Goal: Feedback & Contribution: Submit feedback/report problem

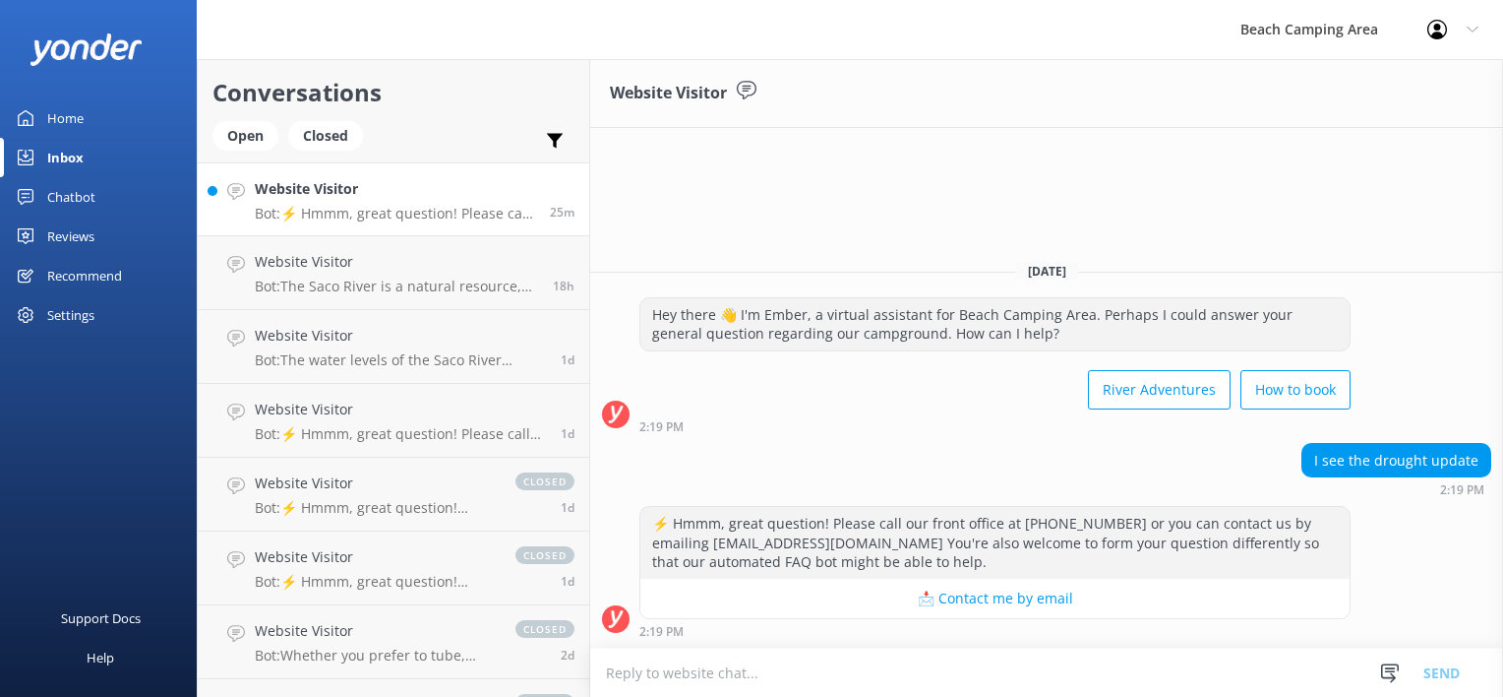
click at [489, 208] on p "Bot: ⚡ Hmmm, great question! Please call our front office at [PHONE_NUMBER] or …" at bounding box center [395, 214] width 280 height 18
click at [252, 141] on div "Open" at bounding box center [246, 136] width 66 height 30
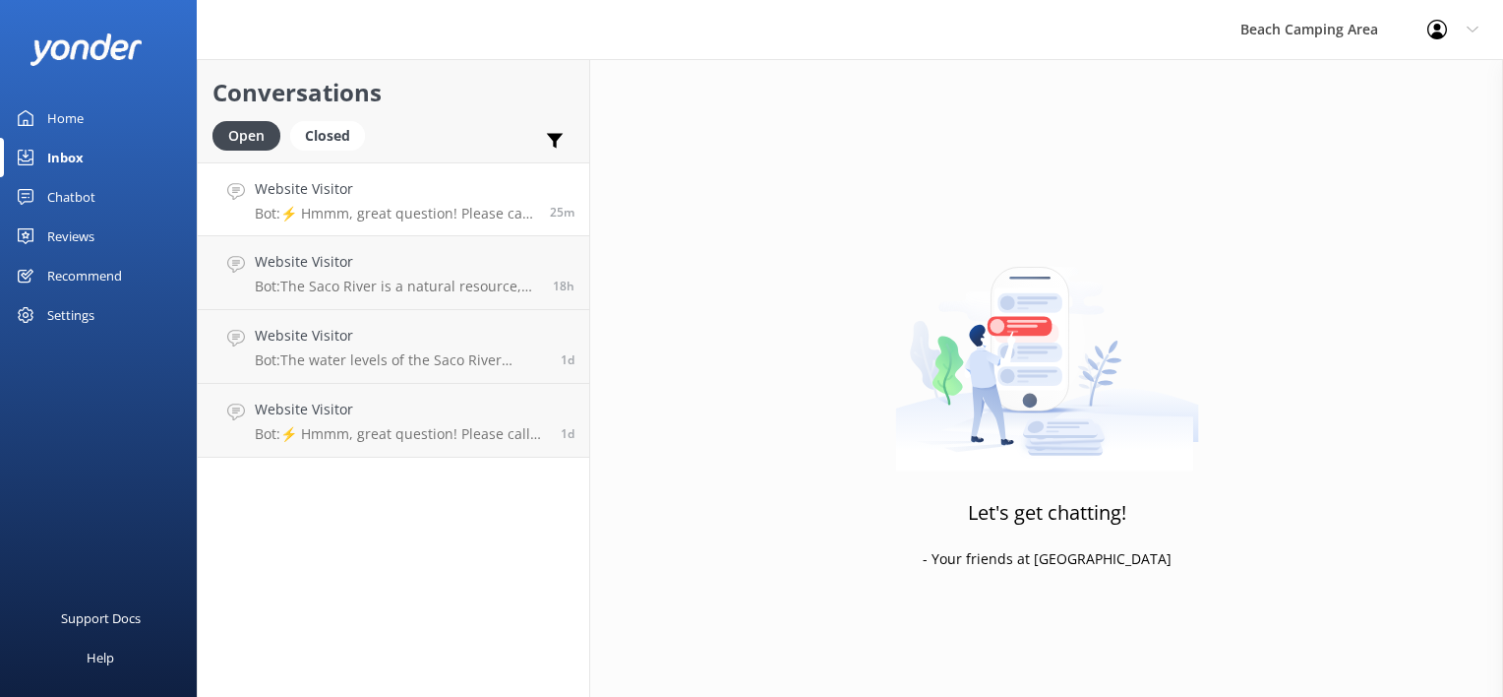
click at [338, 214] on p "Bot: ⚡ Hmmm, great question! Please call our front office at [PHONE_NUMBER] or …" at bounding box center [395, 214] width 280 height 18
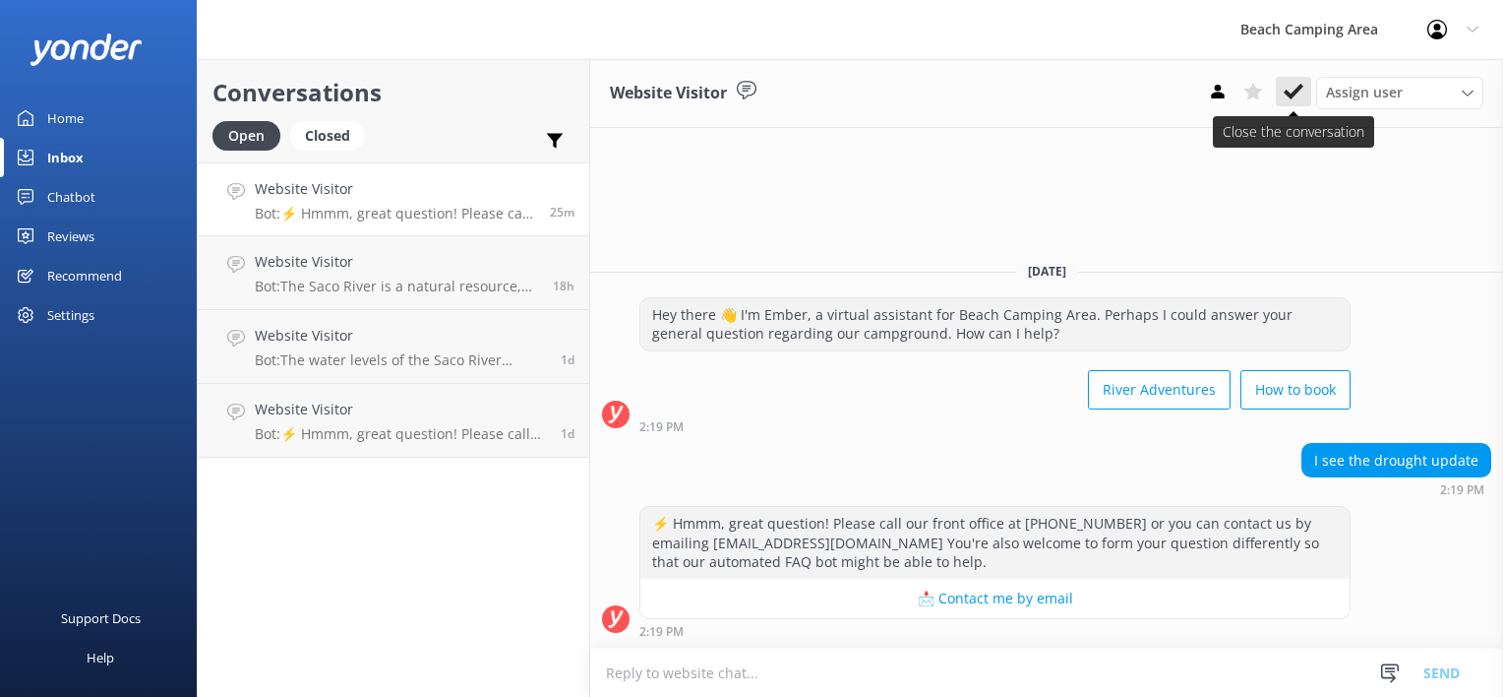
click at [1297, 93] on use at bounding box center [1294, 92] width 20 height 16
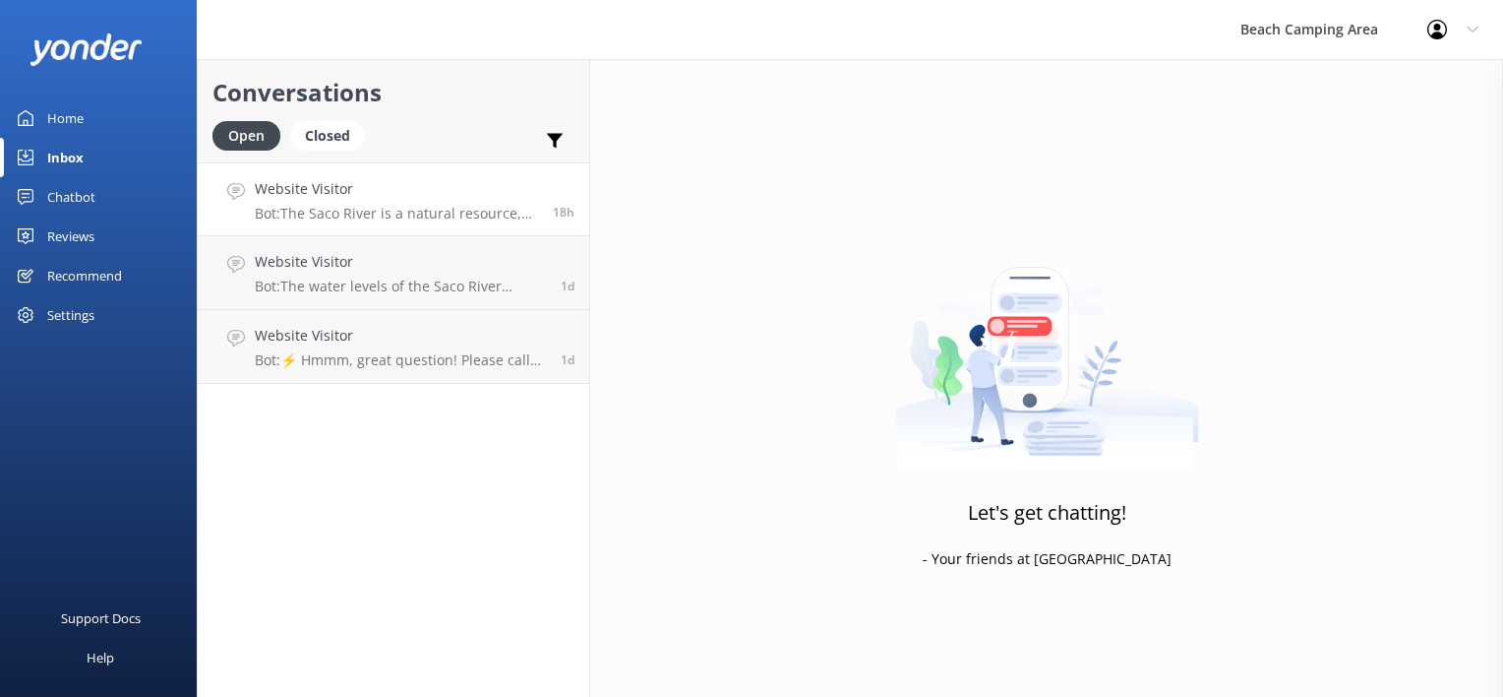
click at [471, 213] on p "Bot: The Saco River is a natural resource, and its water levels change daily. T…" at bounding box center [396, 214] width 283 height 18
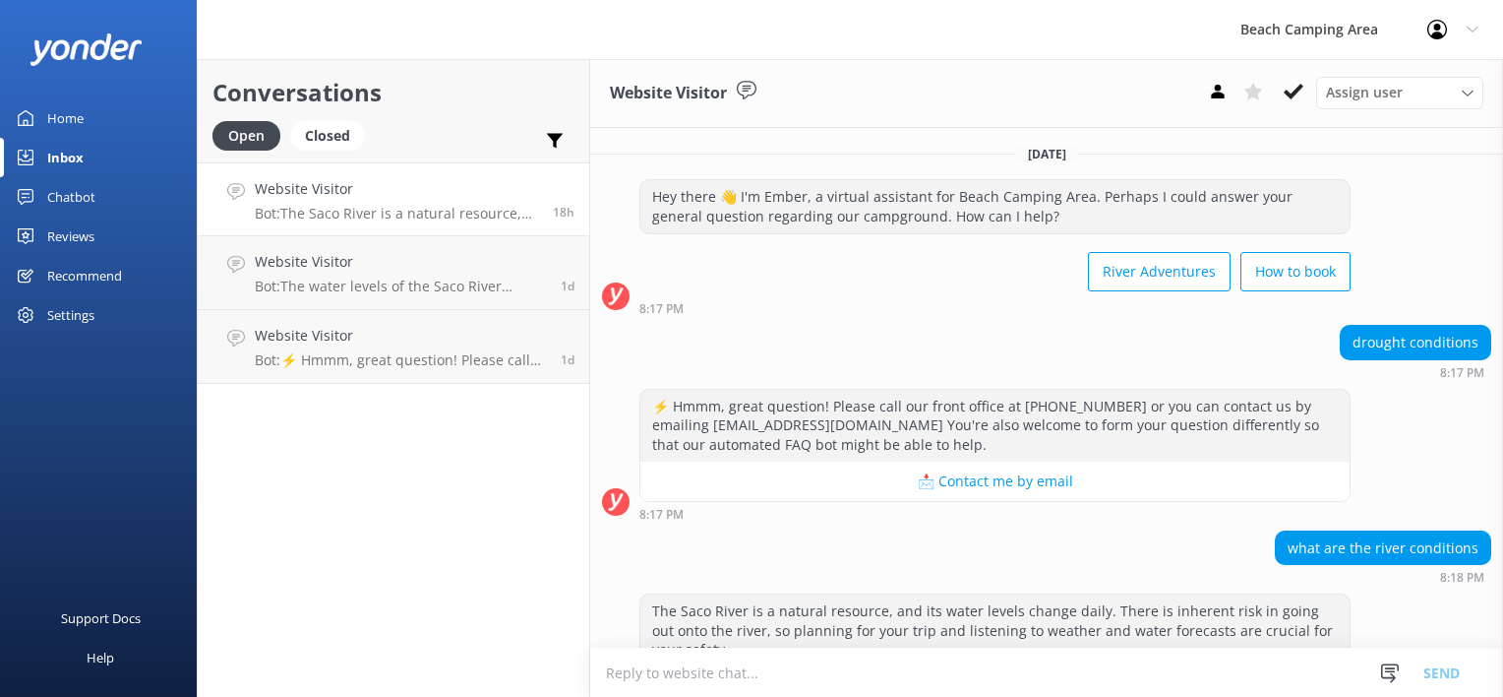
scroll to position [45, 0]
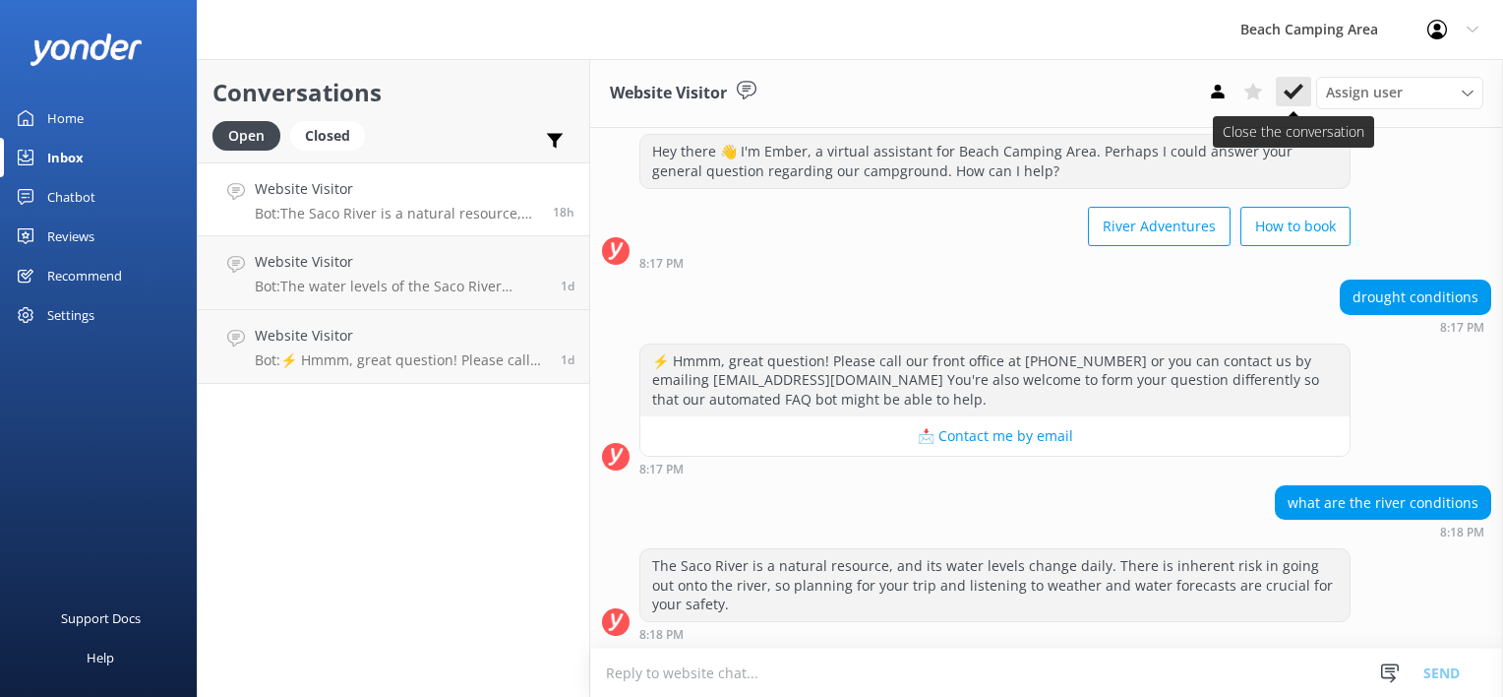
click at [1293, 98] on icon at bounding box center [1294, 92] width 20 height 20
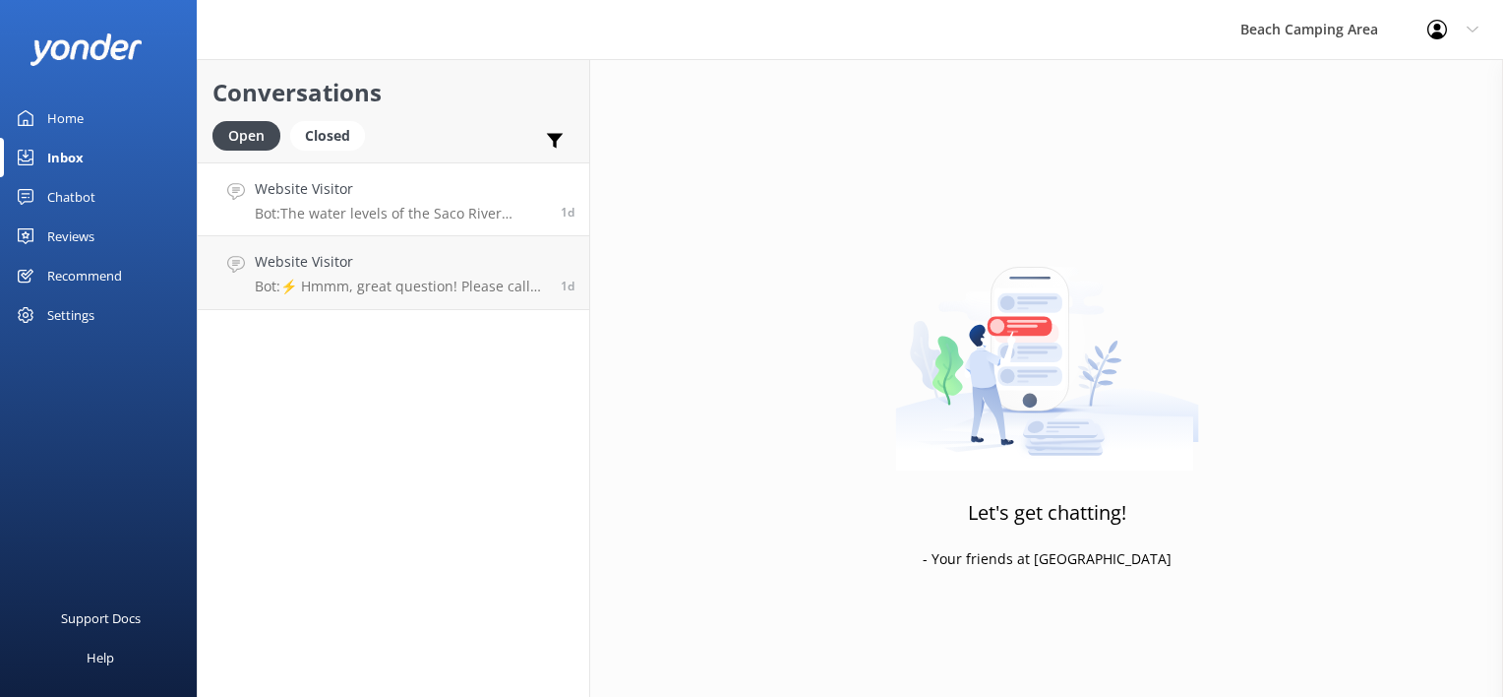
click at [412, 209] on p "Bot: The water levels of the Saco River change daily as it is a natural and unc…" at bounding box center [400, 214] width 291 height 18
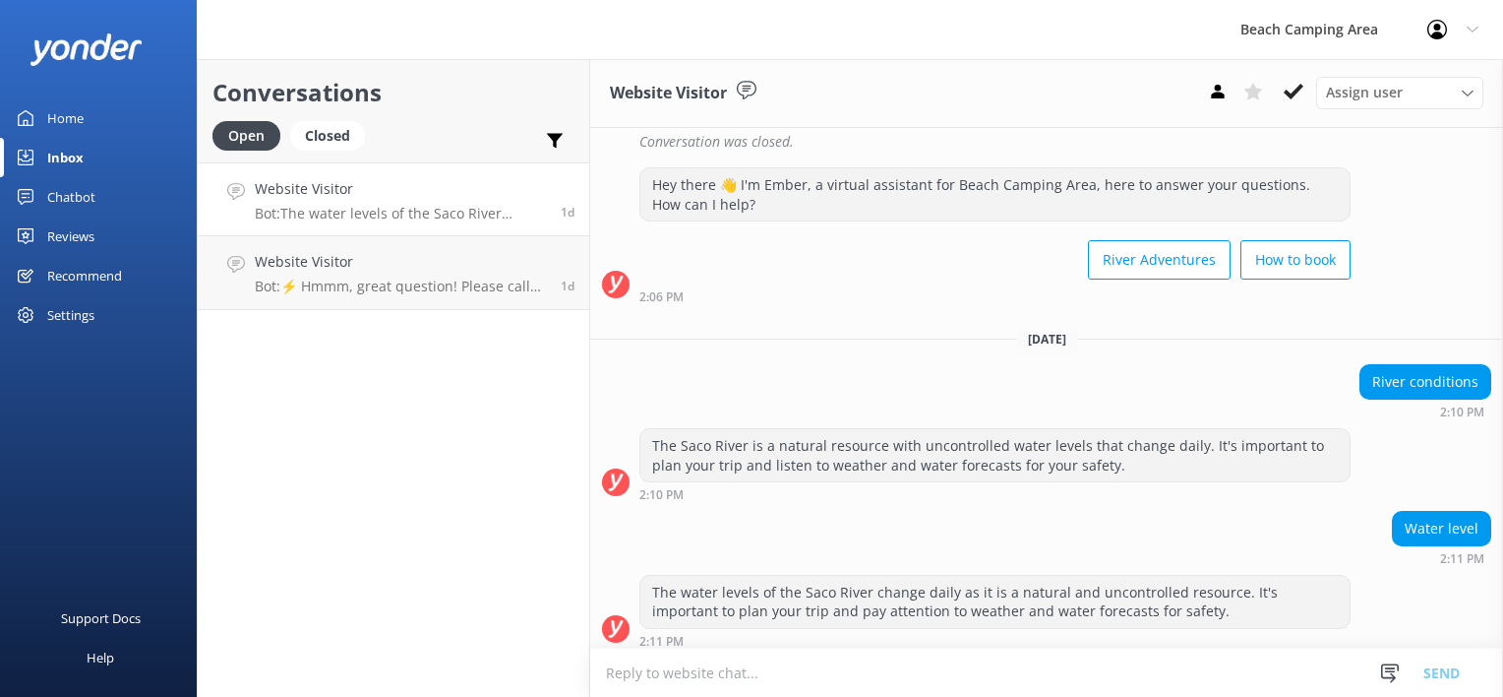
scroll to position [410, 0]
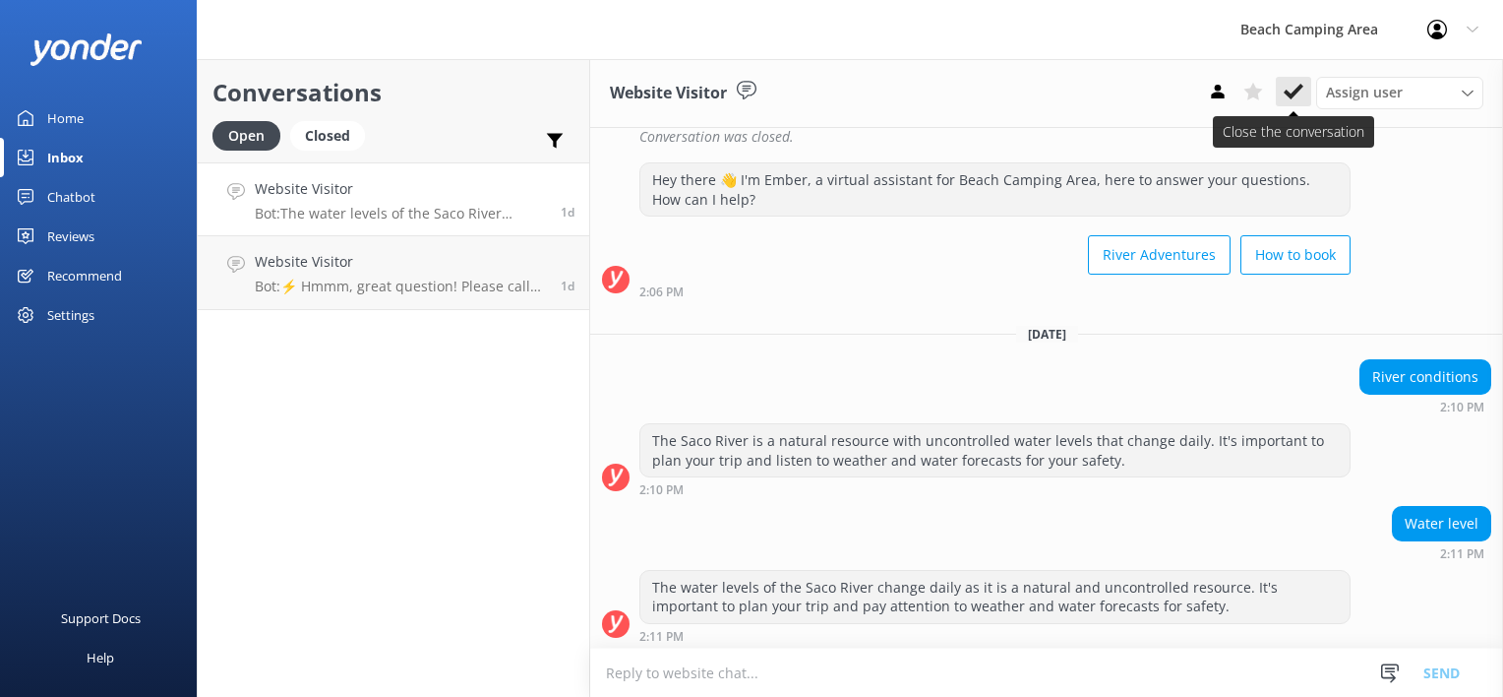
click at [1292, 96] on use at bounding box center [1294, 92] width 20 height 16
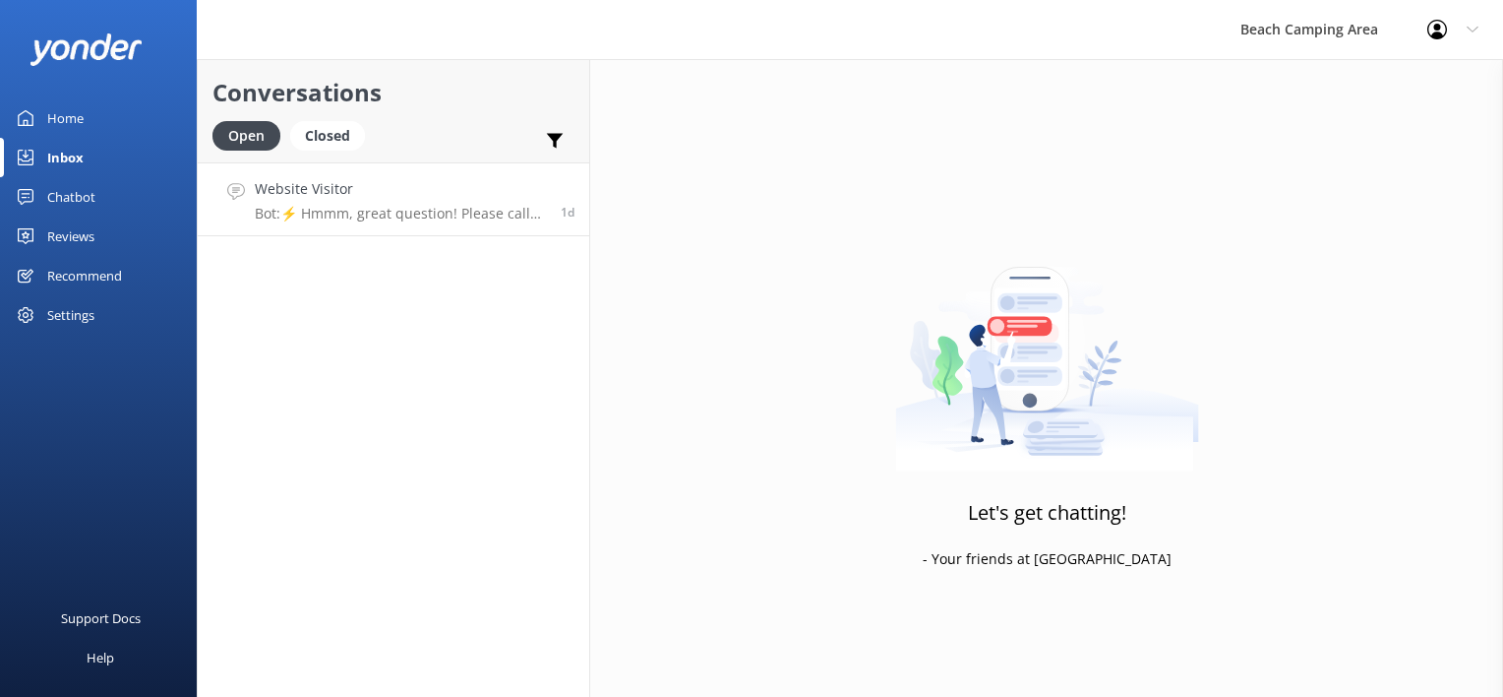
click at [426, 203] on div "Website Visitor Bot: ⚡ Hmmm, great question! Please call our front office at [P…" at bounding box center [400, 199] width 291 height 42
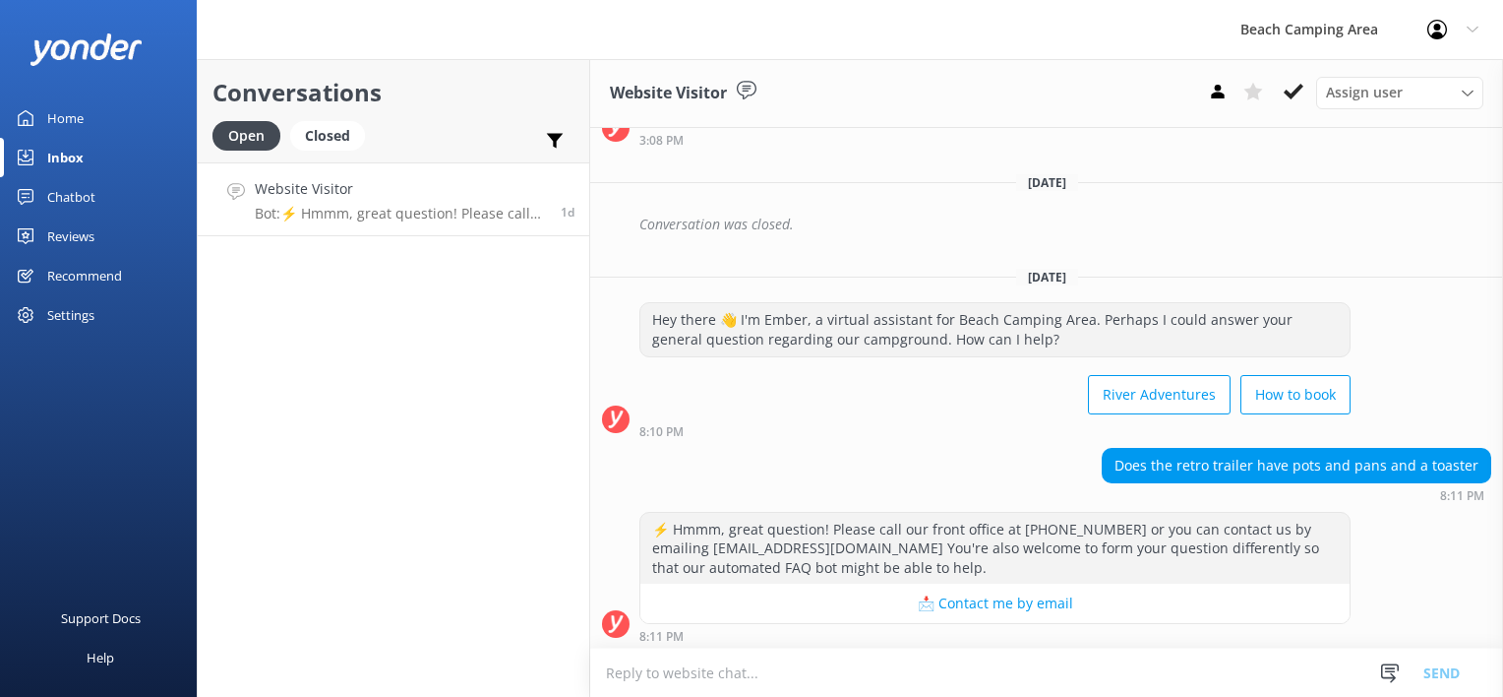
scroll to position [317, 0]
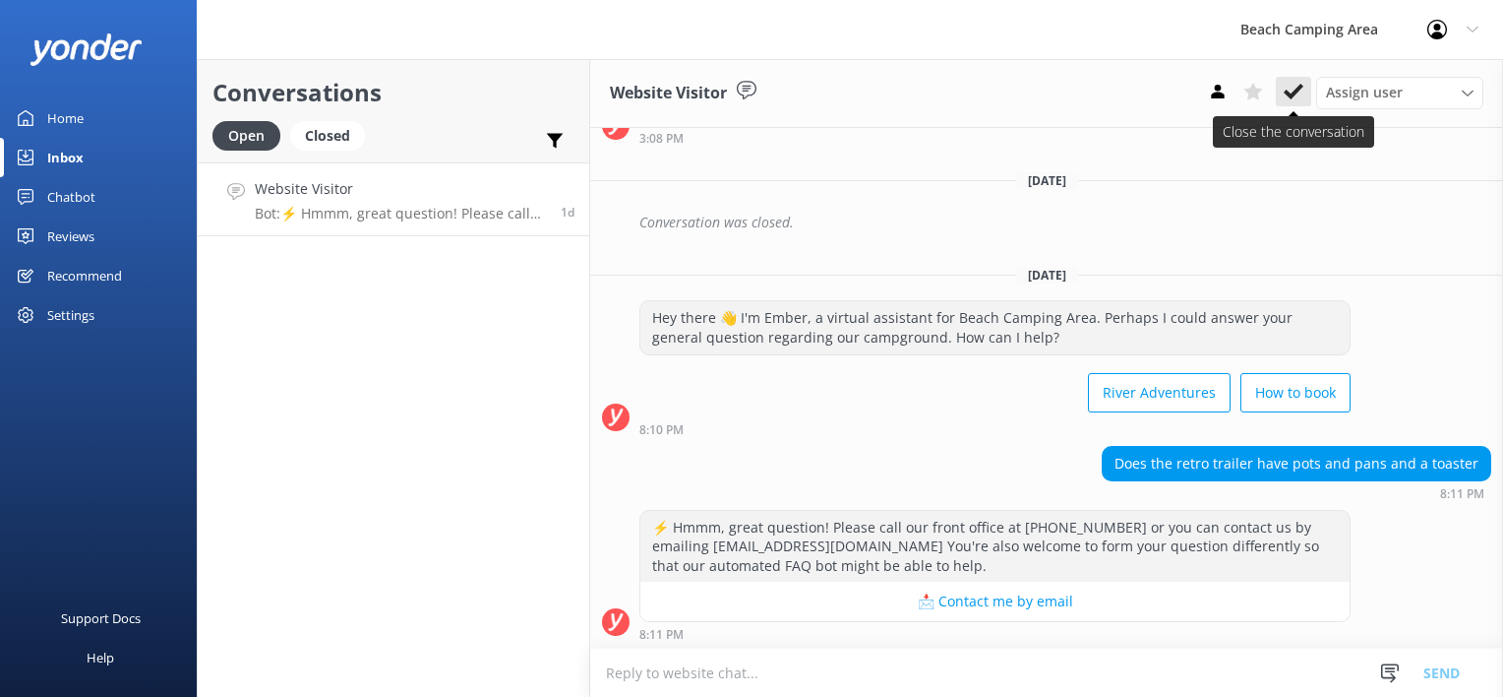
click at [1289, 94] on use at bounding box center [1294, 92] width 20 height 16
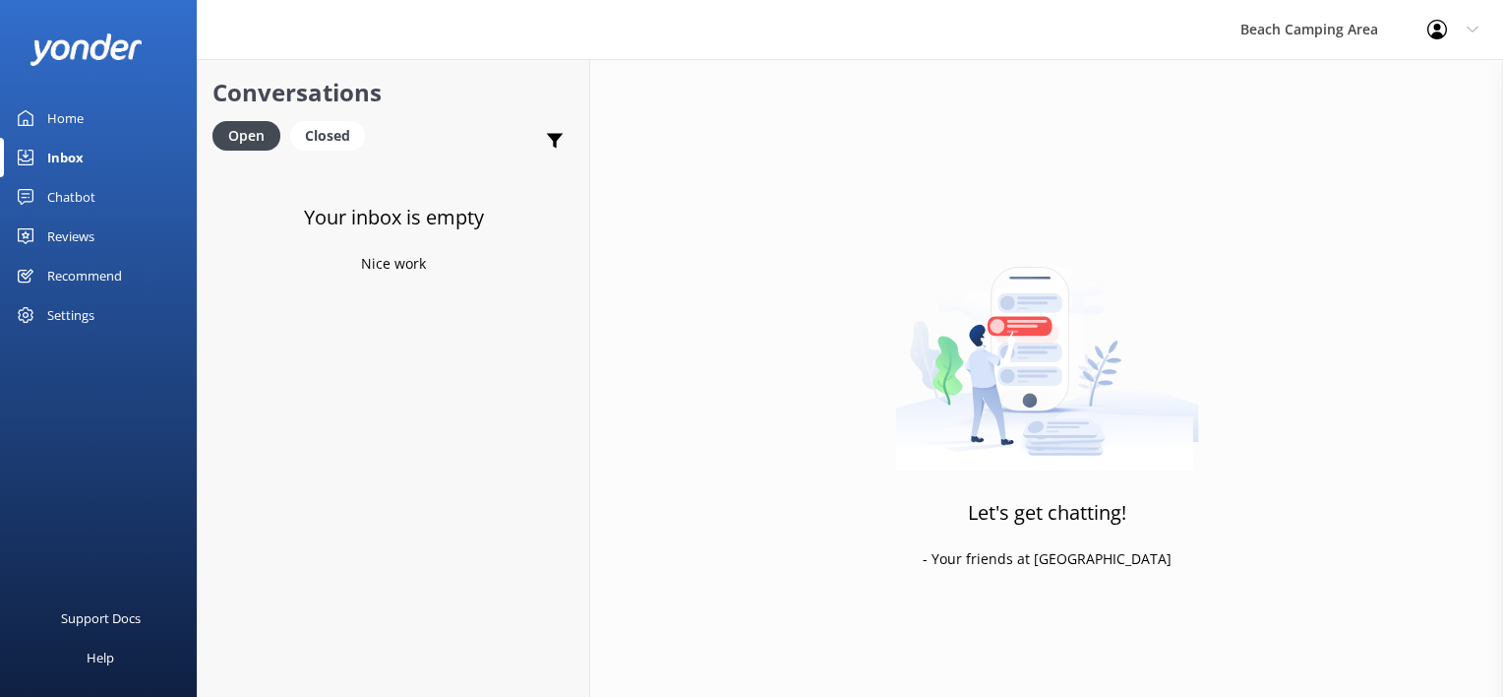
click at [23, 198] on icon at bounding box center [26, 197] width 16 height 16
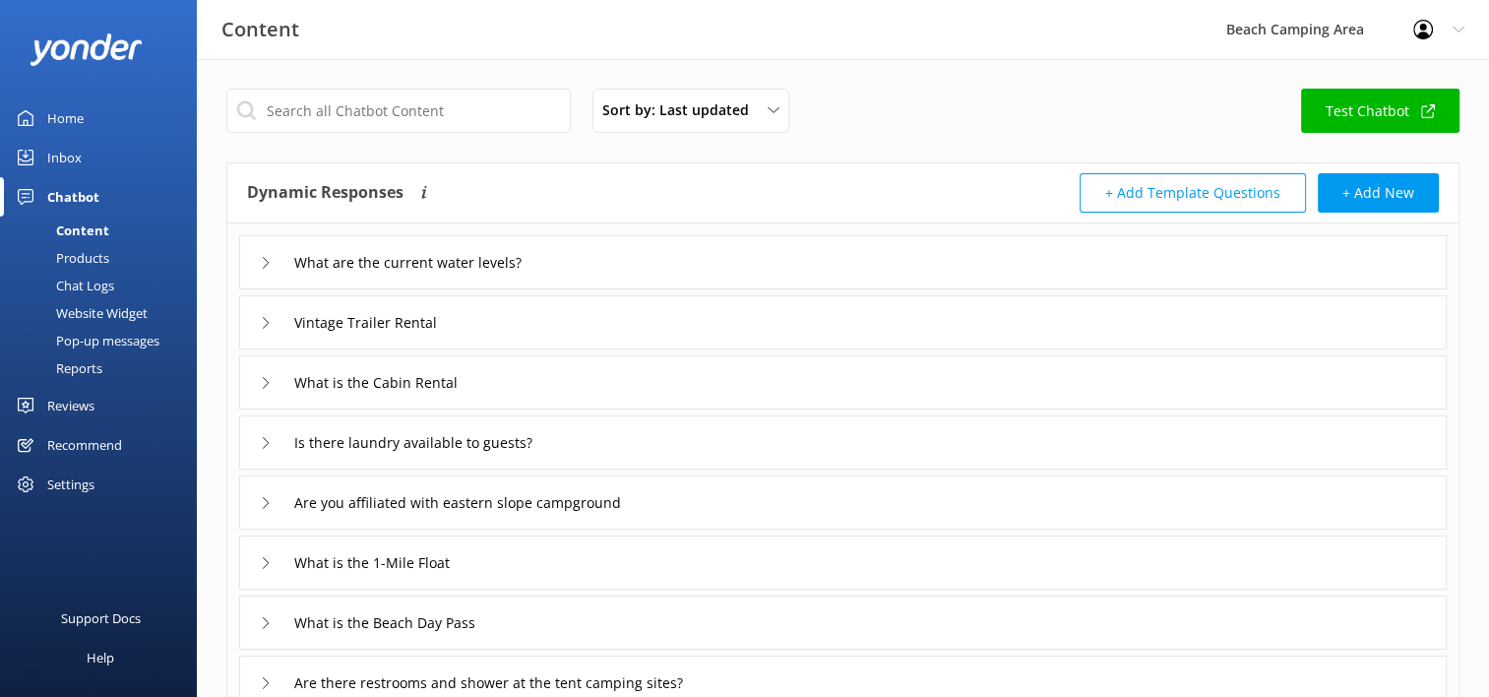
click at [93, 337] on div "Pop-up messages" at bounding box center [86, 341] width 148 height 28
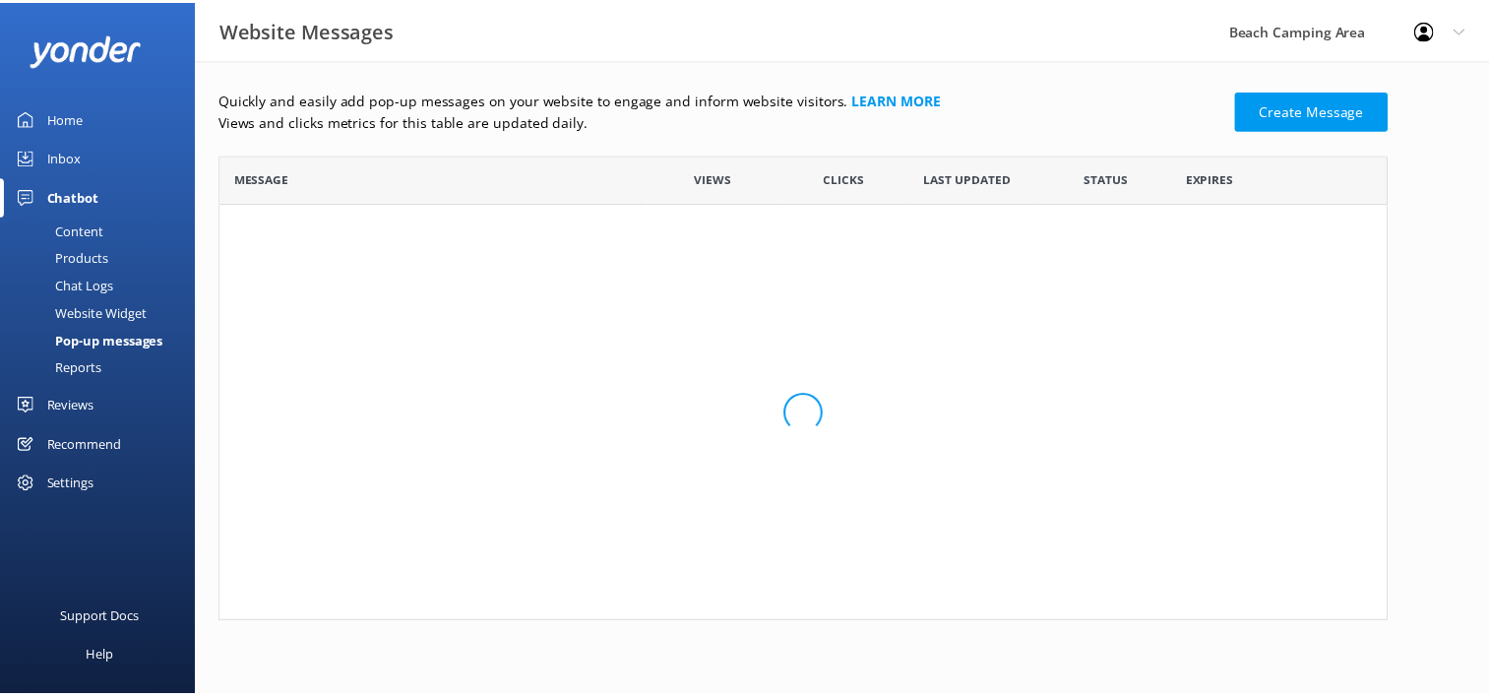
scroll to position [118, 1165]
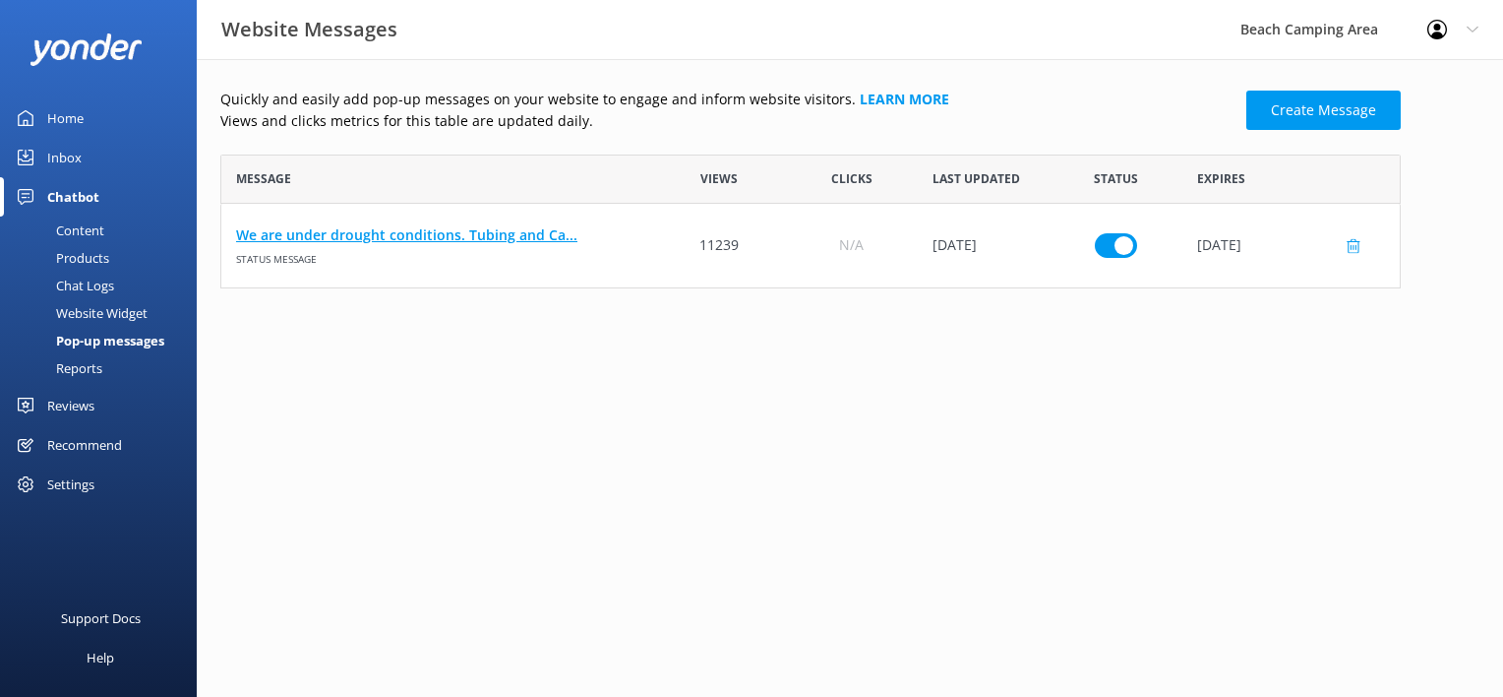
click at [333, 237] on link "We are under drought conditions. Tubing and Ca..." at bounding box center [437, 235] width 402 height 22
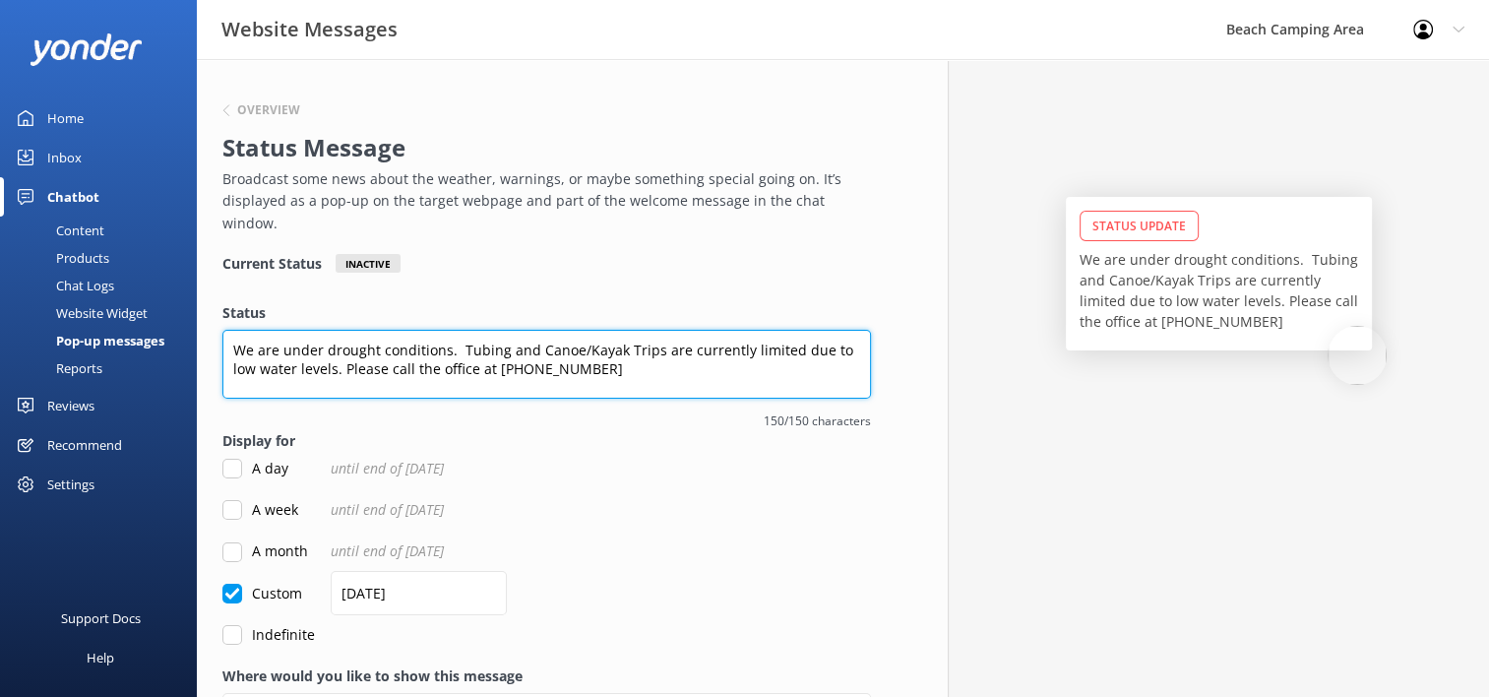
click at [281, 331] on textarea "We are under drought conditions. Tubing and Canoe/Kayak Trips are currently lim…" at bounding box center [546, 364] width 648 height 69
click at [562, 330] on textarea "The Saco River is experiencing drought water levels. Tubing and Kayak trips are…" at bounding box center [546, 364] width 648 height 69
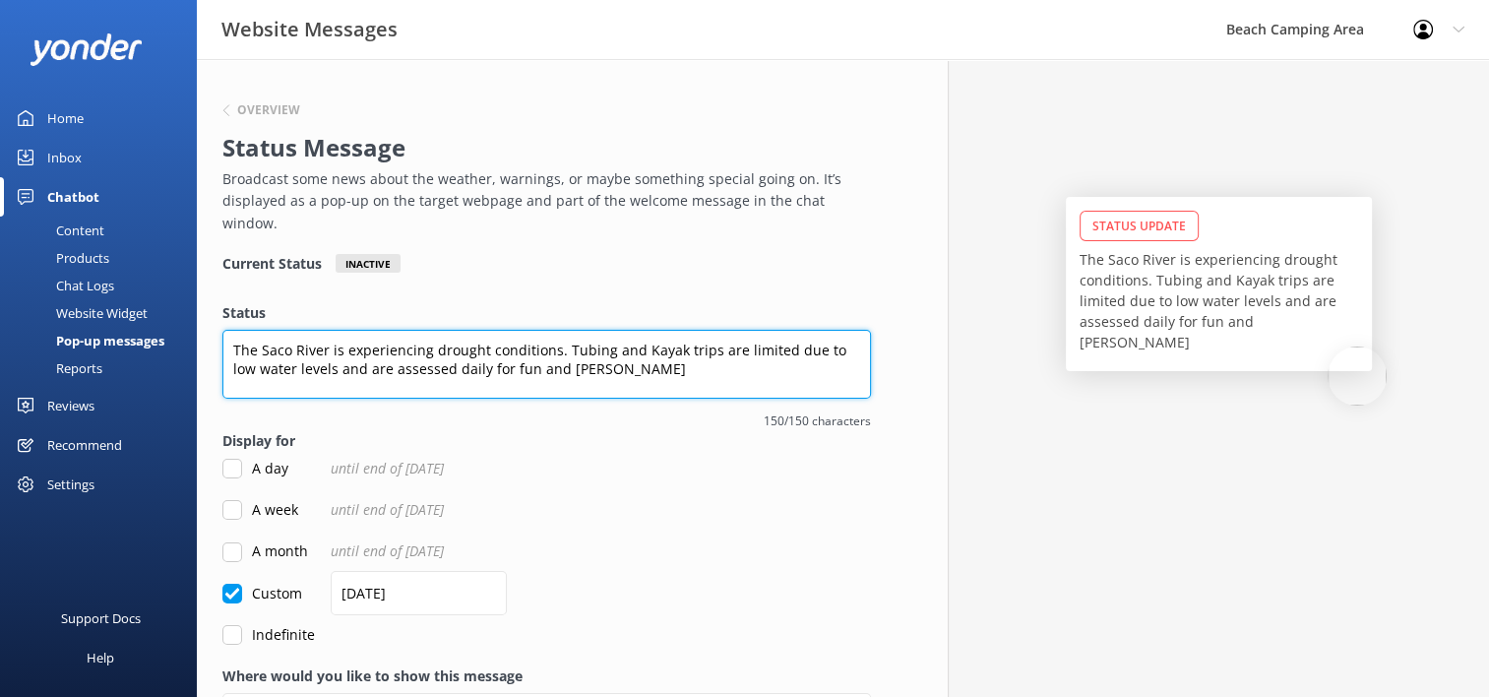
click at [605, 330] on textarea "The Saco River is experiencing drought conditions. Tubing and Kayak trips are l…" at bounding box center [546, 364] width 648 height 69
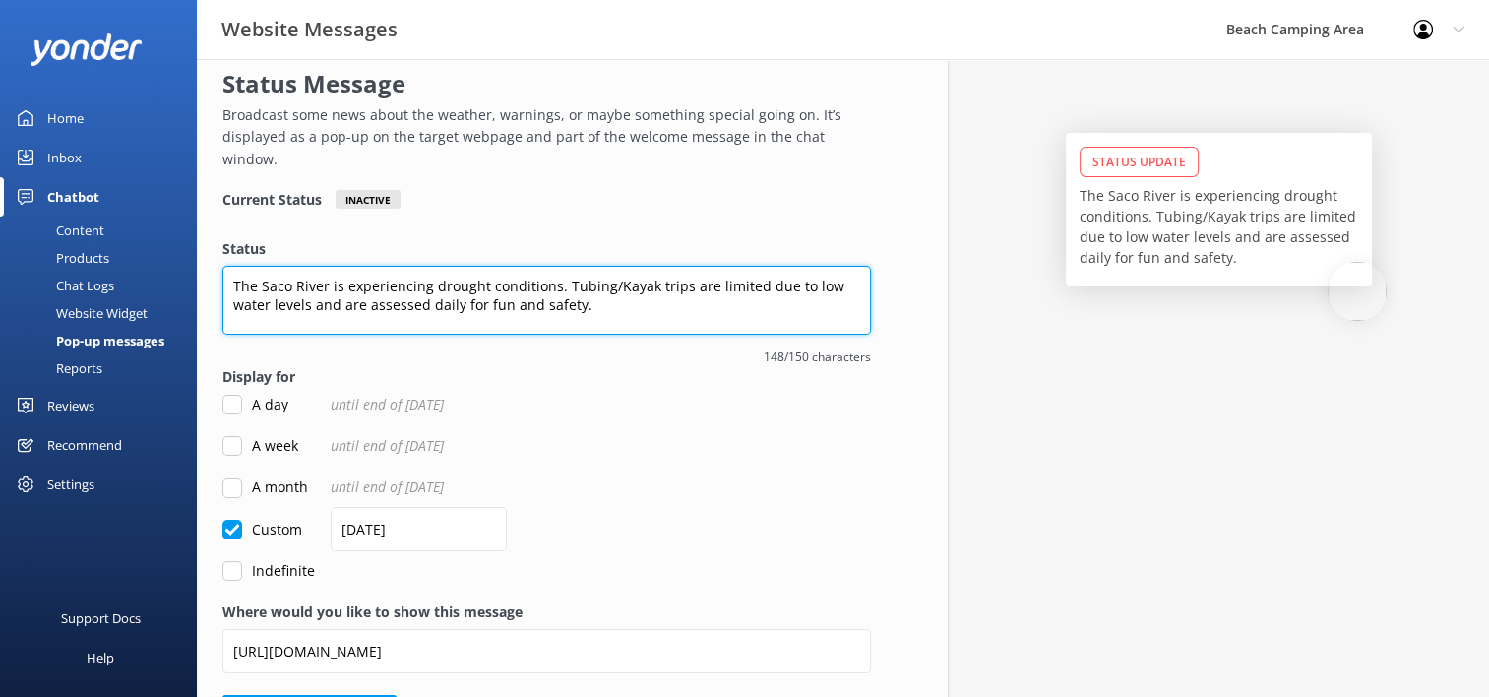
scroll to position [98, 0]
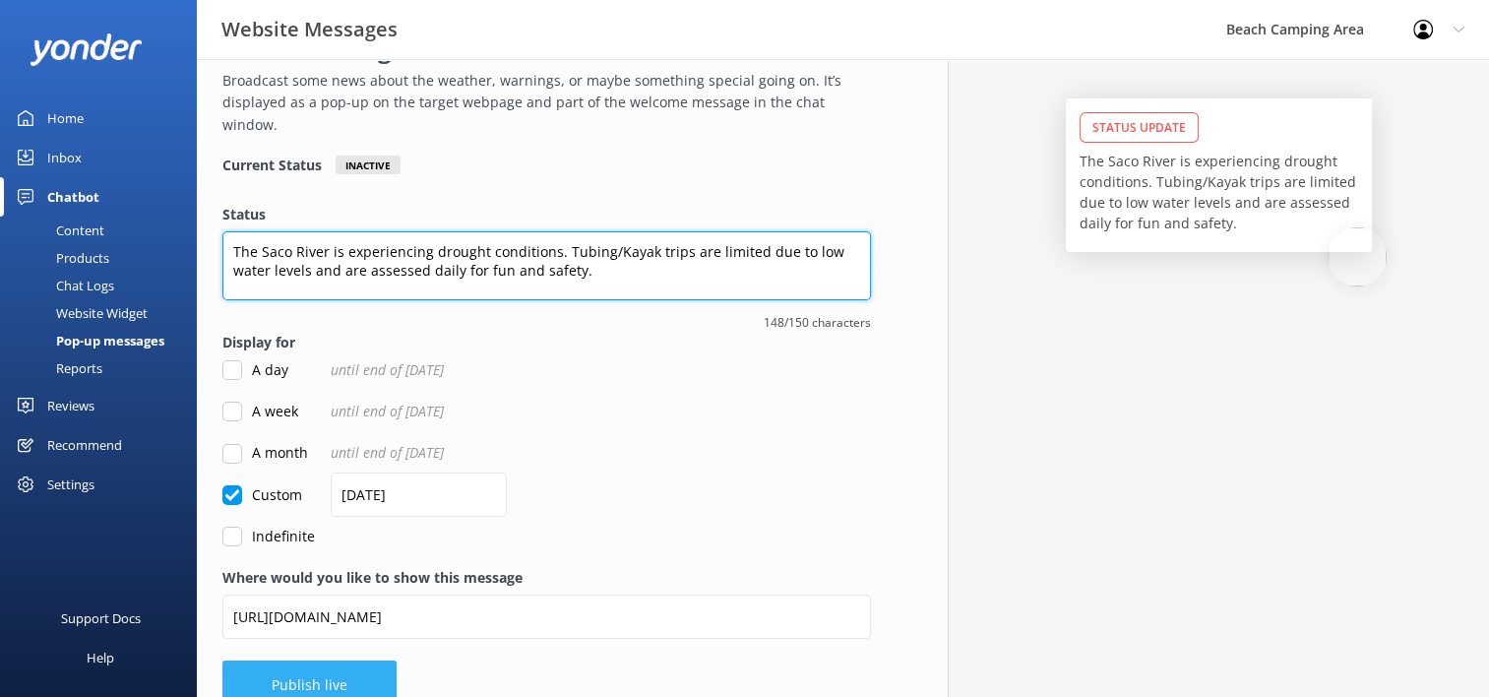
type textarea "The Saco River is experiencing drought conditions. Tubing/Kayak trips are limit…"
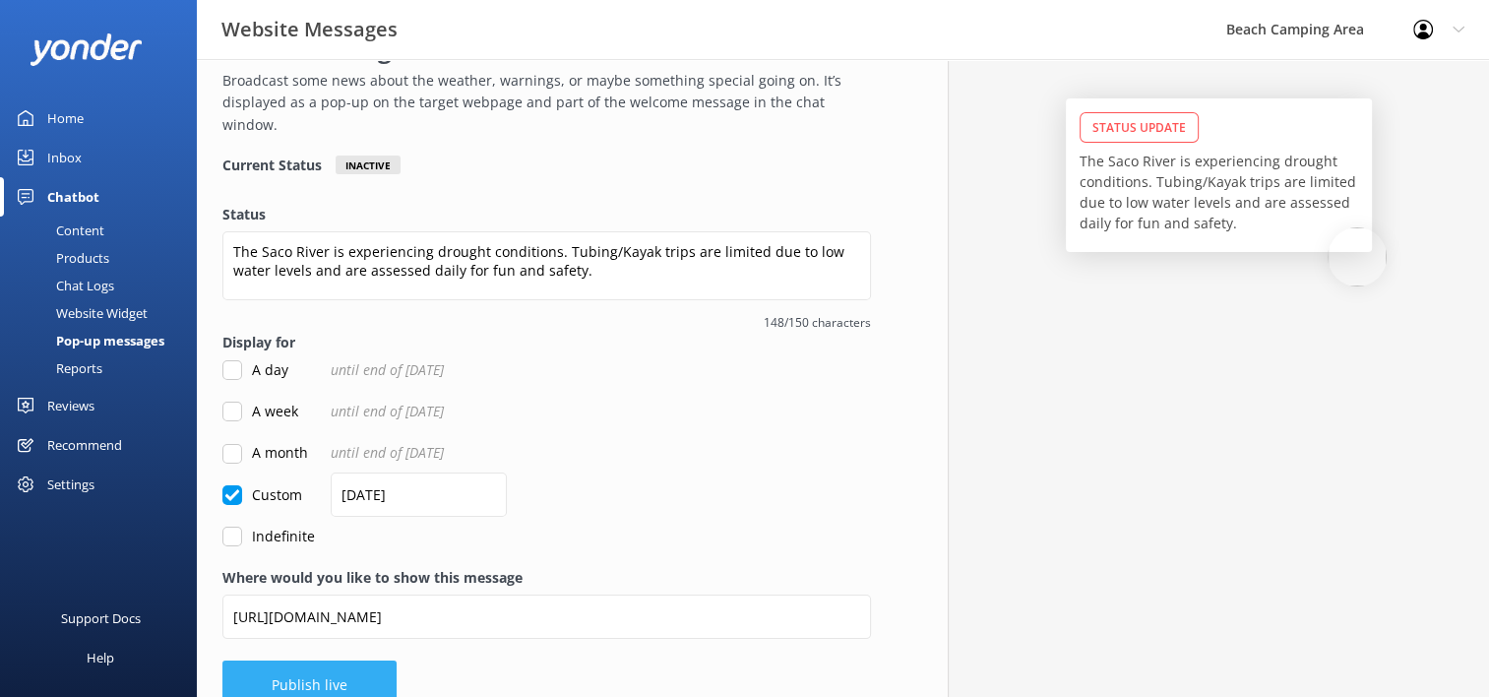
click at [348, 666] on button "Publish live" at bounding box center [309, 684] width 174 height 49
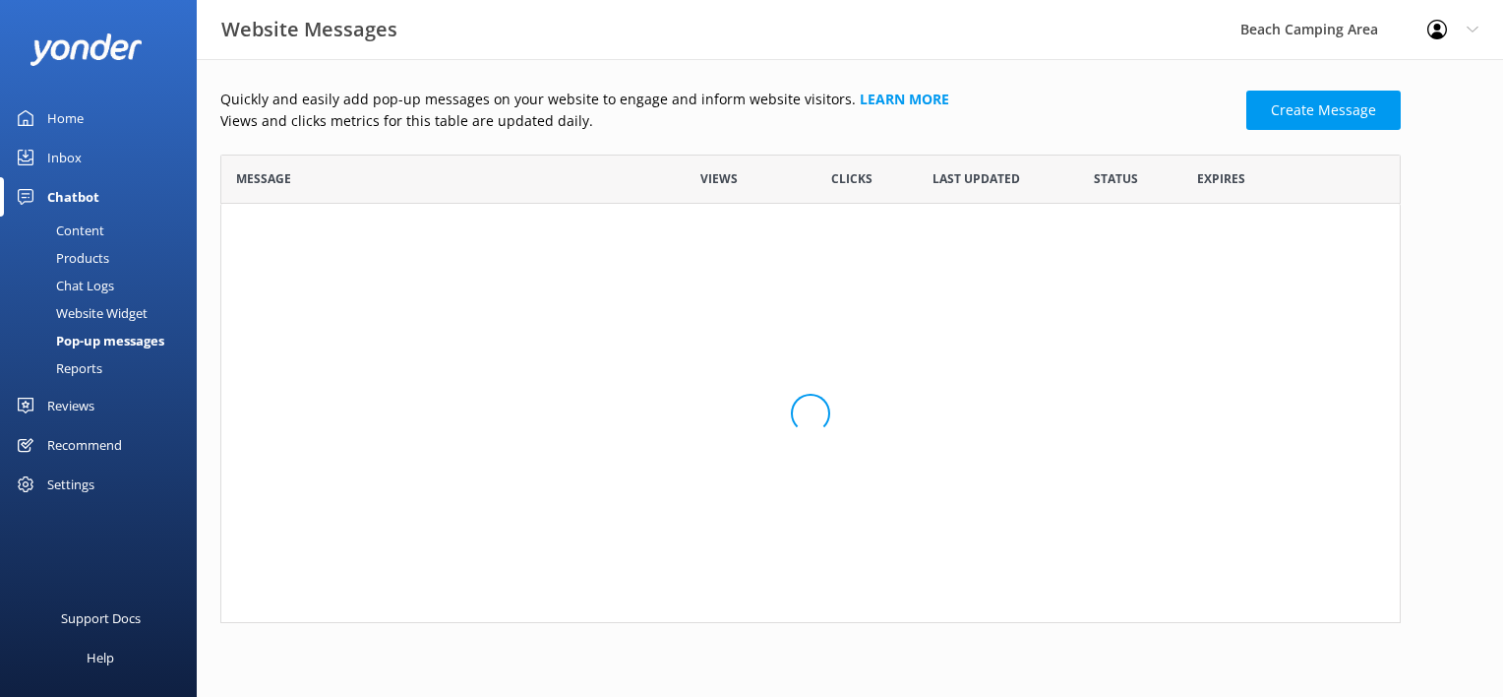
scroll to position [118, 1165]
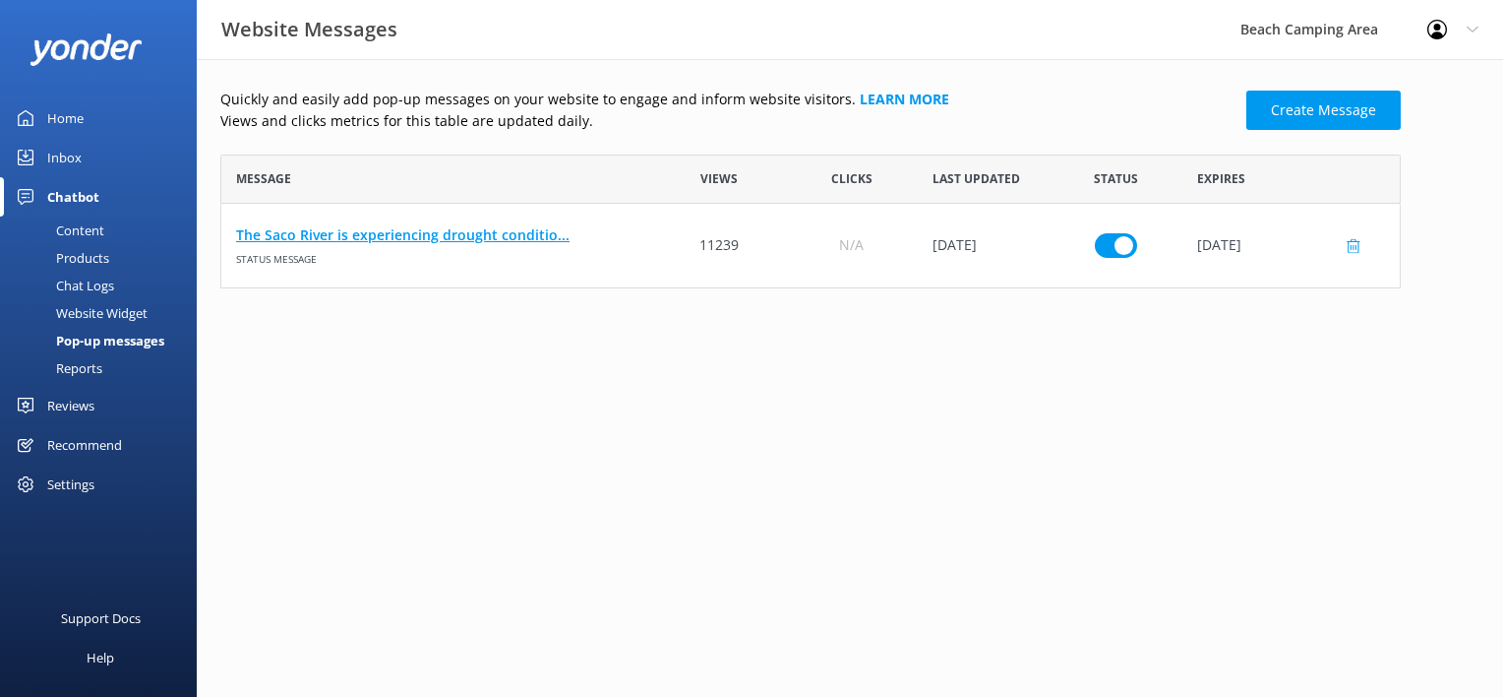
click at [417, 241] on link "The Saco River is experiencing drought conditio..." at bounding box center [437, 235] width 402 height 22
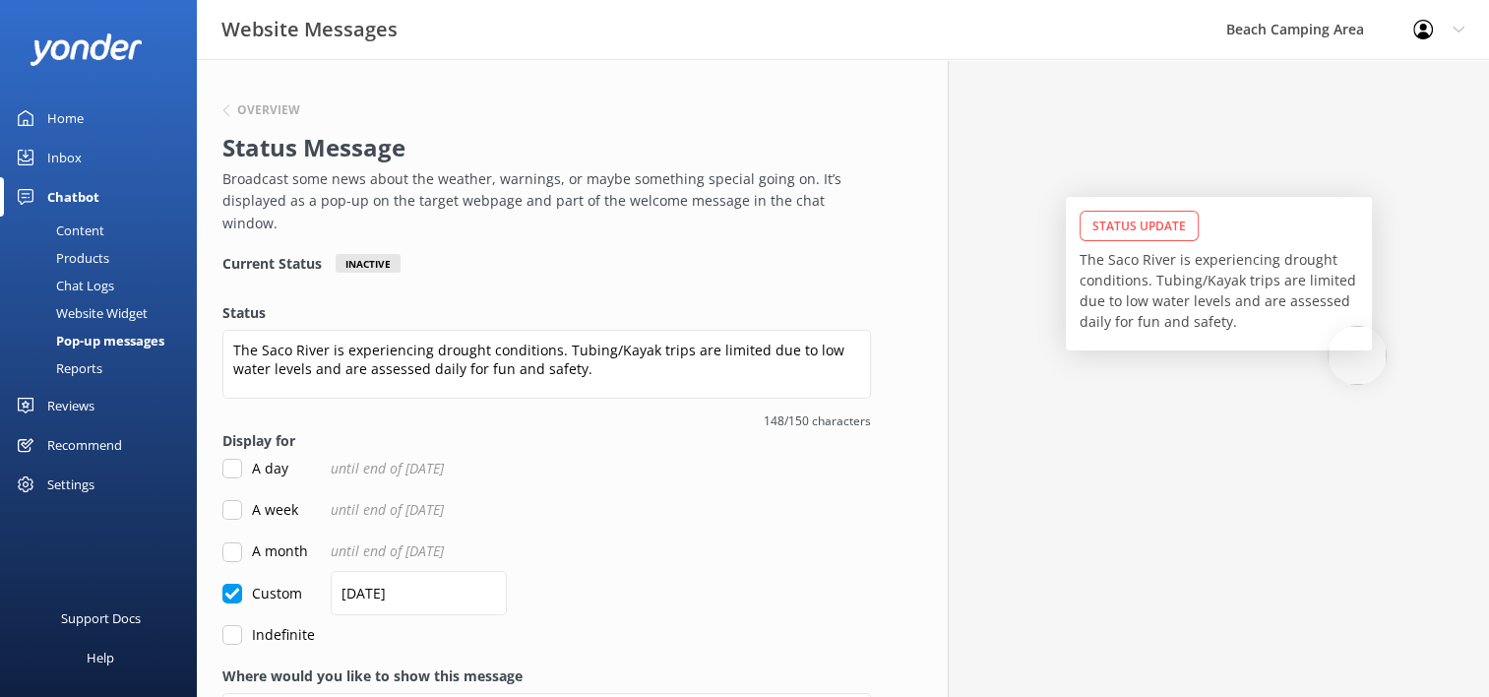
click at [55, 154] on div "Inbox" at bounding box center [64, 157] width 34 height 39
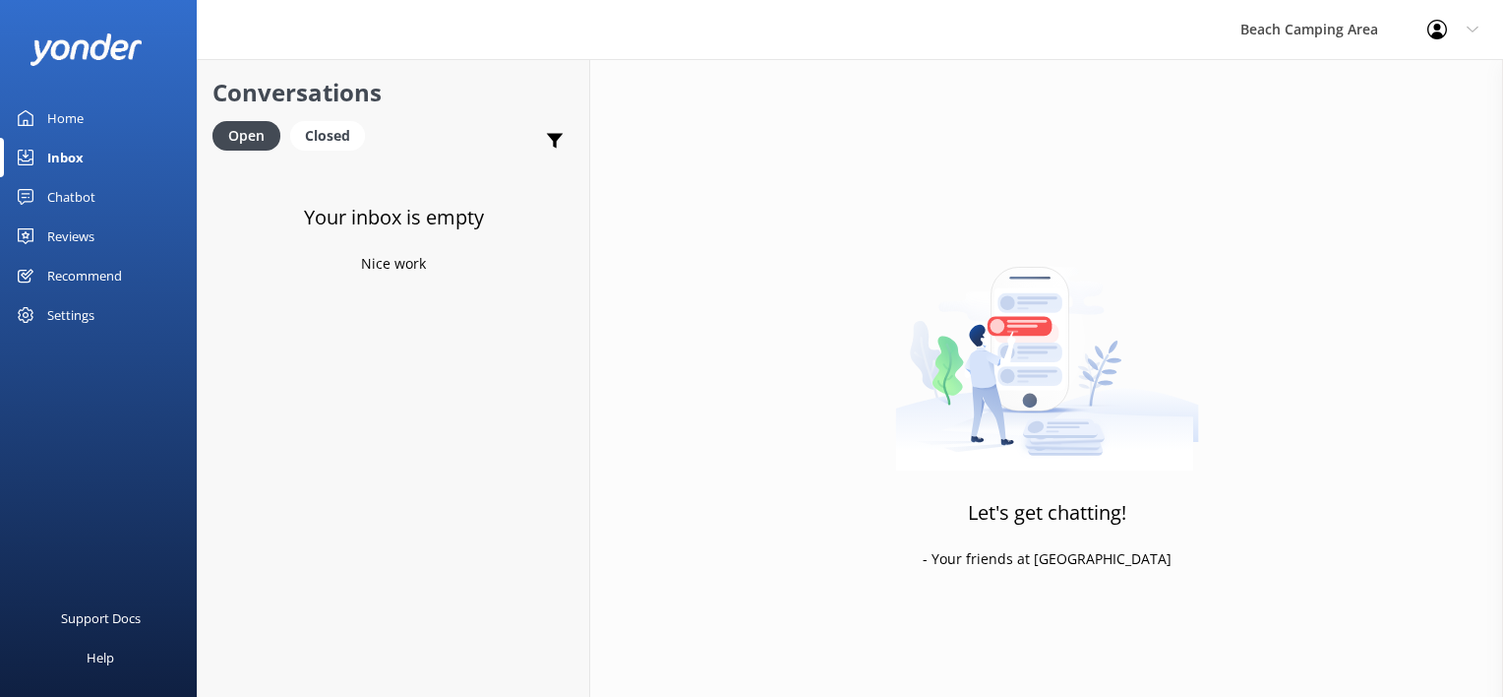
click at [70, 129] on div "Home" at bounding box center [65, 117] width 36 height 39
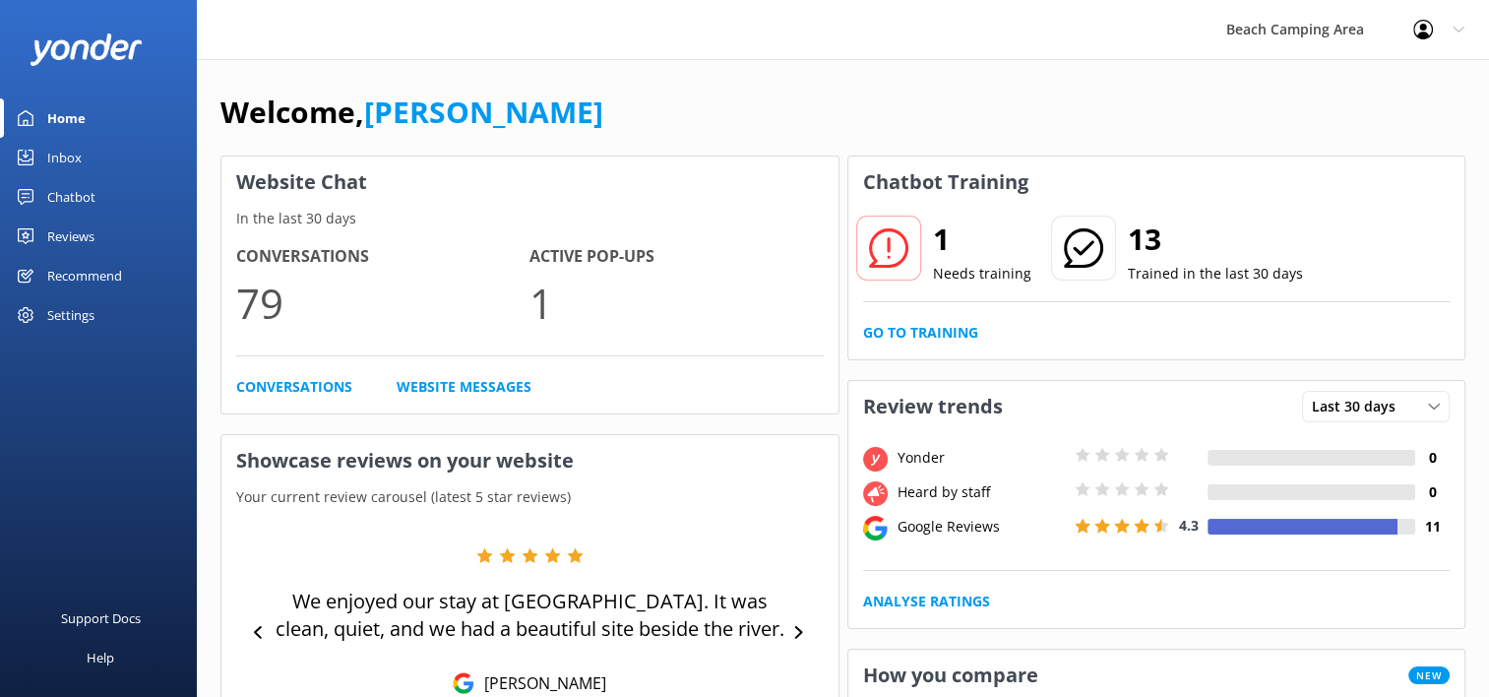
click at [30, 200] on icon at bounding box center [26, 197] width 16 height 16
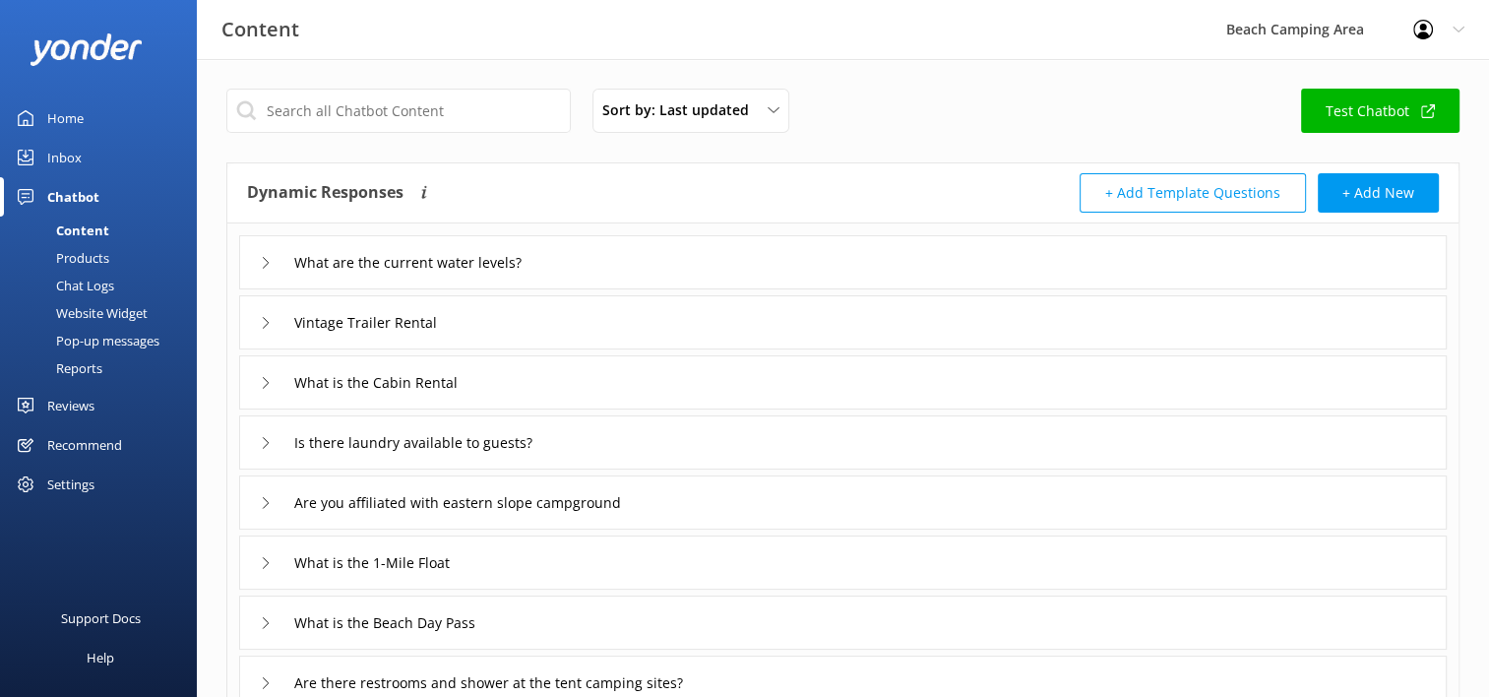
click at [86, 280] on div "Chat Logs" at bounding box center [63, 286] width 102 height 28
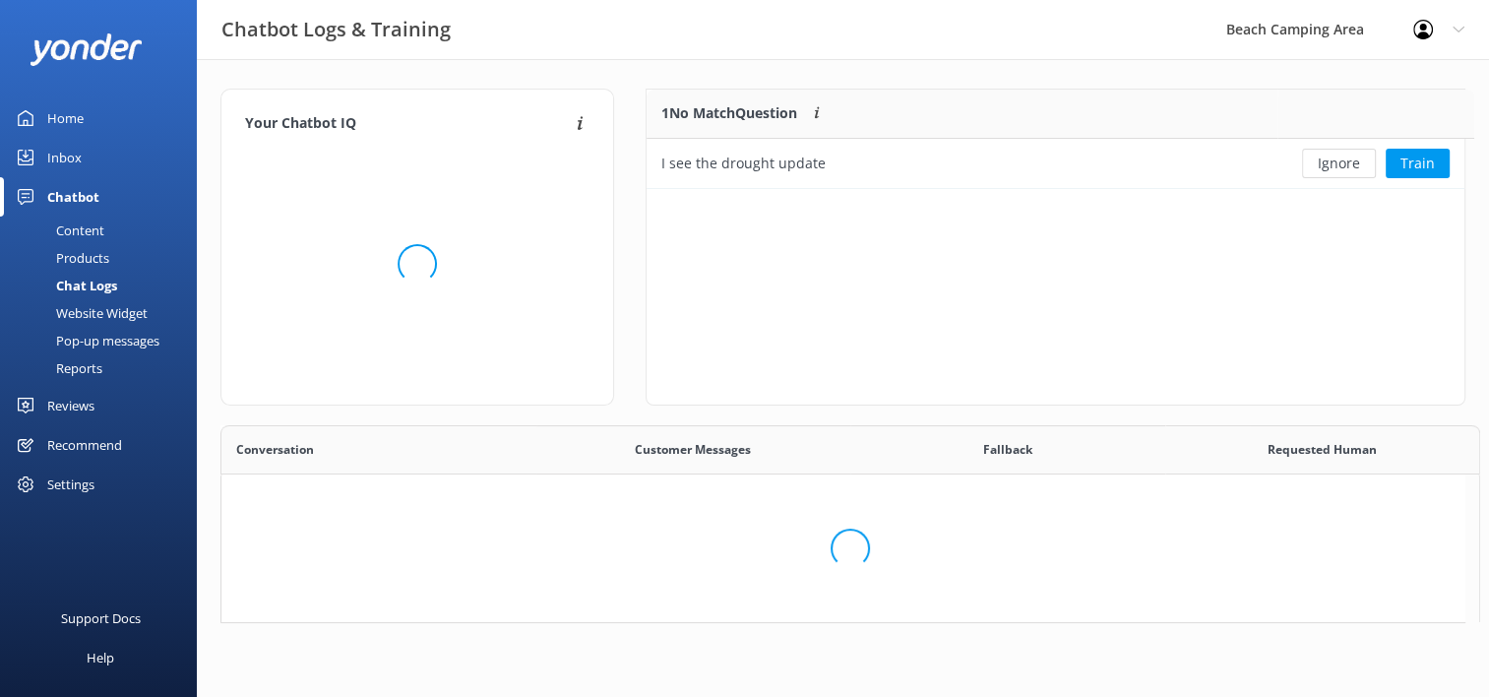
scroll to position [16, 16]
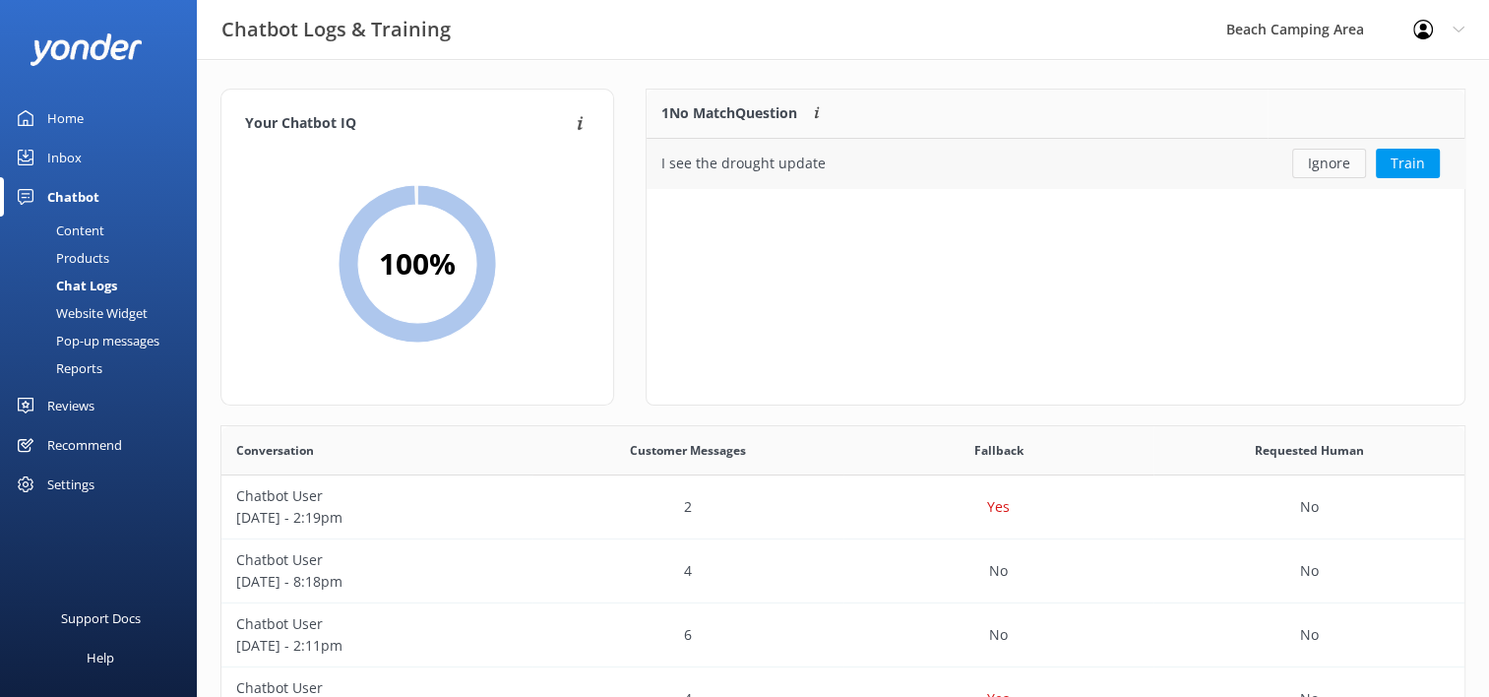
click at [1327, 157] on button "Ignore" at bounding box center [1329, 164] width 74 height 30
